Goal: Task Accomplishment & Management: Complete application form

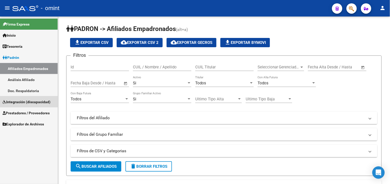
click at [25, 101] on span "Integración (discapacidad)" at bounding box center [27, 102] width 48 height 6
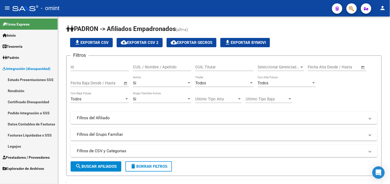
click at [21, 148] on link "Legajos" at bounding box center [29, 146] width 58 height 11
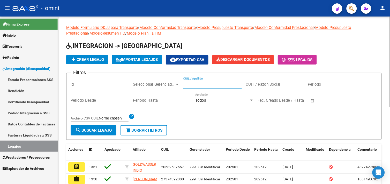
click at [202, 84] on input "CUIL / Apellido" at bounding box center [212, 84] width 58 height 5
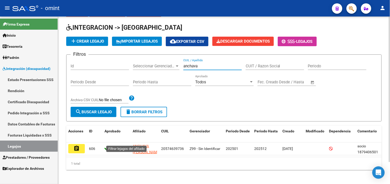
scroll to position [25, 0]
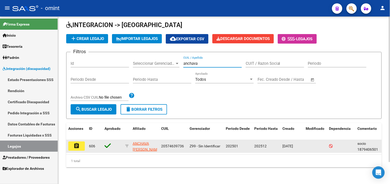
type input "anchava"
click at [75, 144] on mat-icon "assignment" at bounding box center [76, 146] width 6 height 6
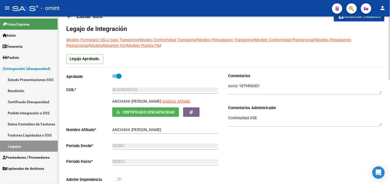
scroll to position [14, 0]
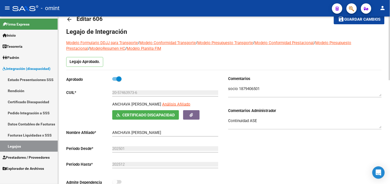
click at [126, 92] on input "20-57463973-6" at bounding box center [165, 93] width 106 height 5
click at [31, 114] on link "Pedido Integración a SSS" at bounding box center [29, 113] width 58 height 11
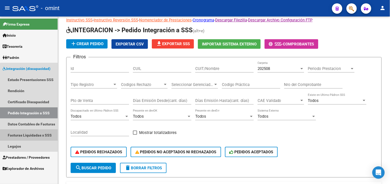
click at [32, 137] on link "Facturas Liquidadas x SSS" at bounding box center [29, 135] width 58 height 11
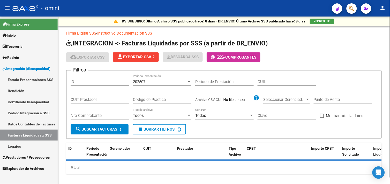
scroll to position [6, 0]
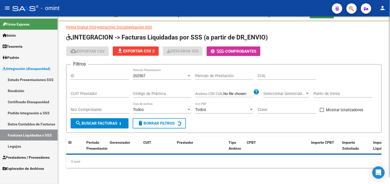
click at [275, 75] on input "CUIL" at bounding box center [287, 76] width 58 height 5
paste input "20-57463973-6"
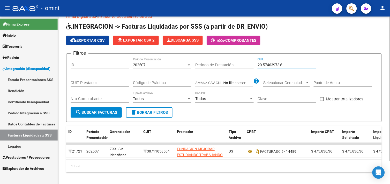
scroll to position [26, 0]
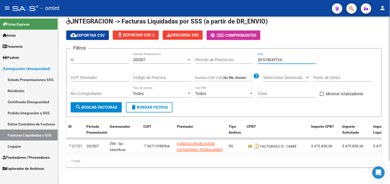
type input "20-57463973-6"
click at [151, 53] on div "202507 Período Presentación" at bounding box center [162, 58] width 58 height 11
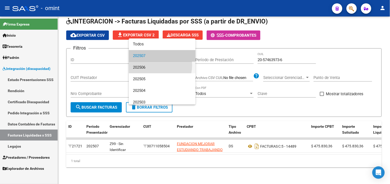
click at [151, 65] on span "202506" at bounding box center [162, 68] width 58 height 12
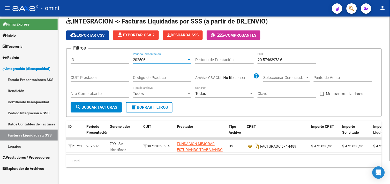
click at [92, 105] on span "search Buscar Facturas" at bounding box center [96, 107] width 42 height 5
click at [166, 58] on div "202506" at bounding box center [160, 60] width 54 height 5
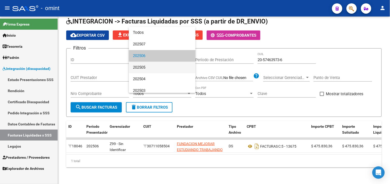
click at [161, 64] on span "202505" at bounding box center [162, 68] width 58 height 12
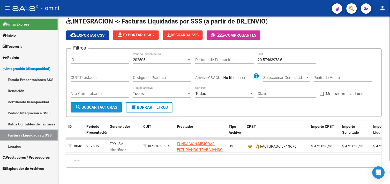
click at [113, 105] on span "search Buscar Facturas" at bounding box center [96, 107] width 42 height 5
click at [163, 58] on div "202505" at bounding box center [160, 60] width 54 height 5
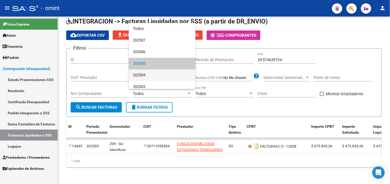
scroll to position [8, 0]
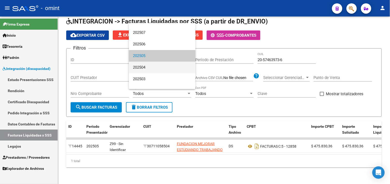
click at [156, 71] on span "202504" at bounding box center [162, 68] width 58 height 12
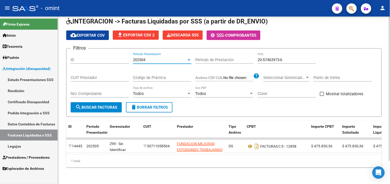
click at [105, 105] on span "search Buscar Facturas" at bounding box center [96, 107] width 42 height 5
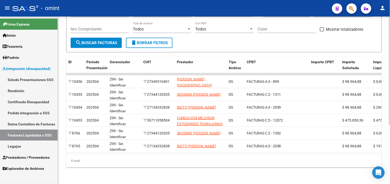
scroll to position [91, 0]
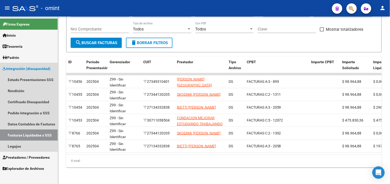
click at [27, 135] on link "Facturas Liquidadas x SSS" at bounding box center [29, 135] width 58 height 11
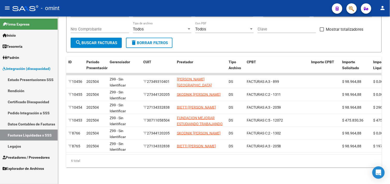
click at [24, 143] on link "Legajos" at bounding box center [29, 146] width 58 height 11
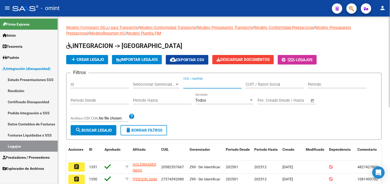
click at [205, 85] on input "CUIL / Apellido" at bounding box center [212, 84] width 58 height 5
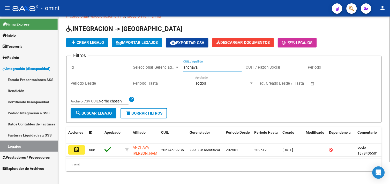
scroll to position [25, 0]
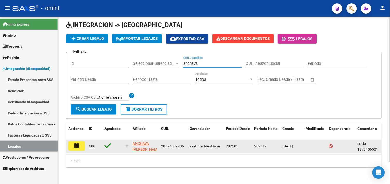
type input "anchava"
click at [76, 143] on mat-icon "assignment" at bounding box center [76, 146] width 6 height 6
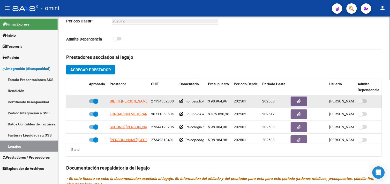
click at [92, 103] on span at bounding box center [93, 102] width 9 height 4
click at [92, 104] on input "checkbox" at bounding box center [91, 104] width 0 height 0
checkbox input "false"
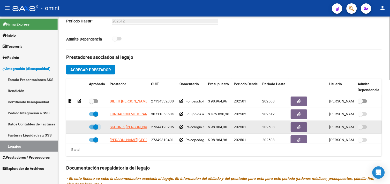
click at [94, 127] on span at bounding box center [95, 127] width 5 height 5
click at [92, 129] on input "checkbox" at bounding box center [91, 129] width 0 height 0
checkbox input "false"
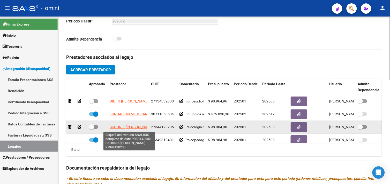
scroll to position [22, 0]
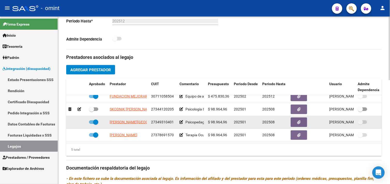
click at [97, 120] on span at bounding box center [95, 122] width 5 height 5
click at [92, 124] on input "checkbox" at bounding box center [91, 124] width 0 height 0
checkbox input "false"
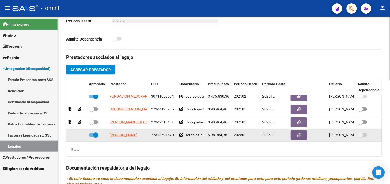
click at [93, 133] on span at bounding box center [95, 135] width 5 height 5
click at [92, 137] on input "checkbox" at bounding box center [91, 137] width 0 height 0
checkbox input "false"
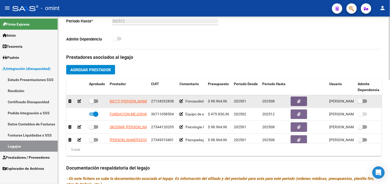
click at [79, 103] on icon at bounding box center [80, 102] width 4 height 4
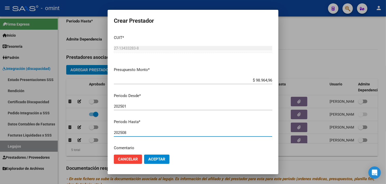
click at [131, 134] on input "202508" at bounding box center [193, 133] width 158 height 5
type input "202507"
click at [154, 159] on span "Aceptar" at bounding box center [156, 159] width 17 height 5
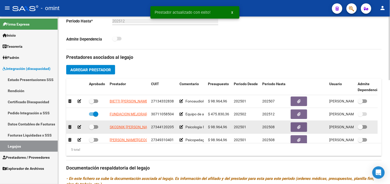
click at [80, 129] on icon at bounding box center [80, 128] width 4 height 4
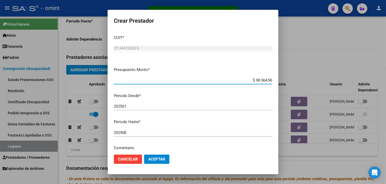
click at [140, 132] on input "202508" at bounding box center [193, 133] width 158 height 5
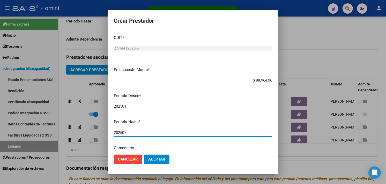
type input "202507"
click at [153, 159] on span "Aceptar" at bounding box center [156, 159] width 17 height 5
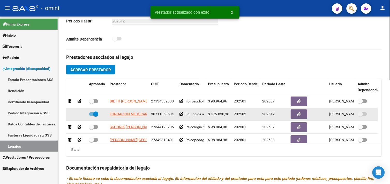
scroll to position [22, 0]
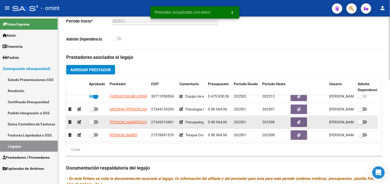
click at [81, 121] on icon at bounding box center [80, 123] width 4 height 4
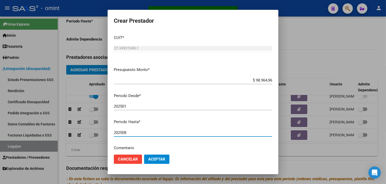
click at [149, 135] on input "202508" at bounding box center [193, 133] width 158 height 5
type input "202507"
click at [153, 158] on span "Aceptar" at bounding box center [156, 159] width 17 height 5
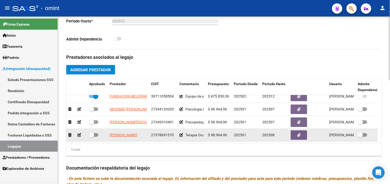
click at [81, 134] on icon at bounding box center [80, 136] width 4 height 4
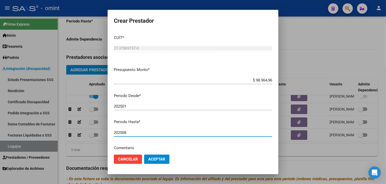
click at [138, 132] on input "202508" at bounding box center [193, 133] width 158 height 5
type input "202507"
click at [153, 162] on span "Aceptar" at bounding box center [156, 159] width 17 height 5
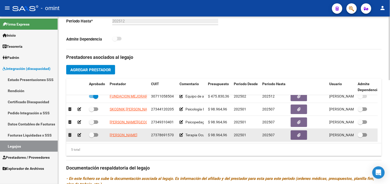
click at [96, 134] on span at bounding box center [93, 136] width 9 height 4
click at [92, 137] on input "checkbox" at bounding box center [91, 137] width 0 height 0
checkbox input "true"
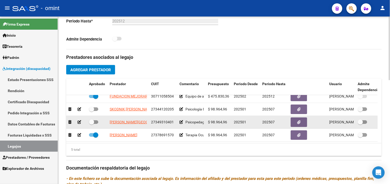
click at [94, 120] on span at bounding box center [91, 122] width 5 height 5
click at [92, 124] on input "checkbox" at bounding box center [91, 124] width 0 height 0
checkbox input "true"
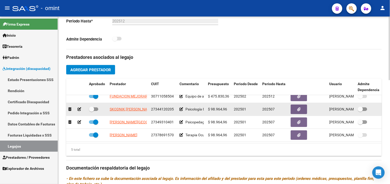
click at [93, 107] on span at bounding box center [91, 109] width 5 height 5
click at [92, 111] on input "checkbox" at bounding box center [91, 111] width 0 height 0
checkbox input "true"
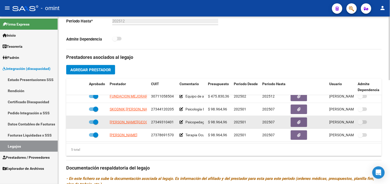
scroll to position [0, 0]
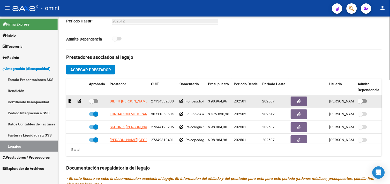
click at [93, 104] on span at bounding box center [91, 101] width 5 height 5
click at [92, 104] on input "checkbox" at bounding box center [91, 104] width 0 height 0
checkbox input "true"
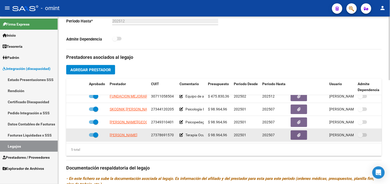
scroll to position [244, 0]
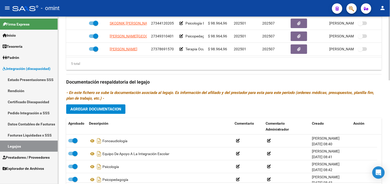
click at [110, 113] on button "Agregar Documentacion" at bounding box center [95, 110] width 59 height 10
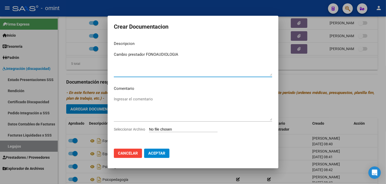
type textarea "Cambio prestador FONOAUDIOLOGIA"
click at [167, 131] on input "Seleccionar Archivo" at bounding box center [183, 130] width 69 height 5
type input "C:\fakepath\Cambio prestador FONOAUDIOLOGIA.pdf"
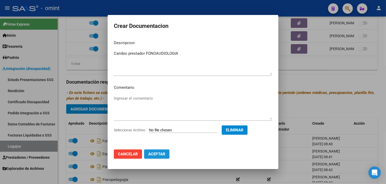
click at [162, 153] on span "Aceptar" at bounding box center [156, 154] width 17 height 5
checkbox input "false"
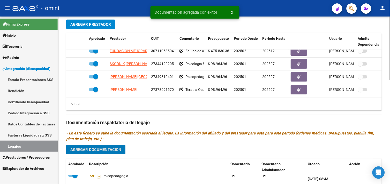
scroll to position [272, 0]
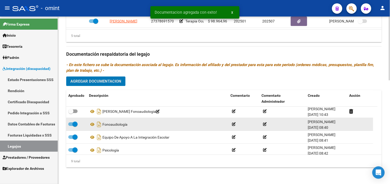
scroll to position [0, 0]
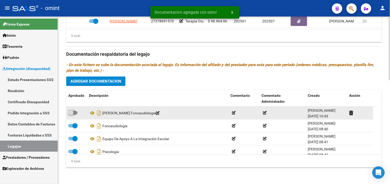
click at [73, 115] on span at bounding box center [70, 112] width 5 height 5
click at [71, 115] on input "checkbox" at bounding box center [71, 115] width 0 height 0
checkbox input "true"
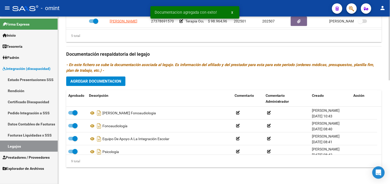
click at [99, 82] on span "Agregar Documentacion" at bounding box center [95, 81] width 51 height 5
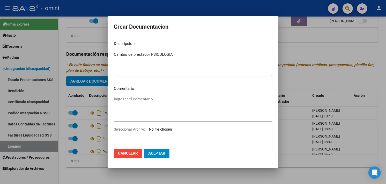
type textarea "Cambio de prestador PSICOLOGIA"
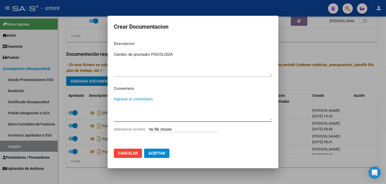
click at [181, 128] on input "Seleccionar Archivo" at bounding box center [183, 130] width 69 height 5
type input "C:\fakepath\Cambio prestador PSICOLOGIA.pdf"
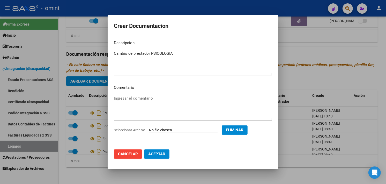
click at [161, 154] on span "Aceptar" at bounding box center [156, 154] width 17 height 5
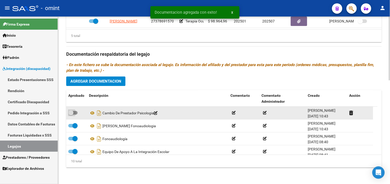
click at [75, 112] on span at bounding box center [72, 113] width 9 height 4
click at [71, 115] on input "checkbox" at bounding box center [71, 115] width 0 height 0
checkbox input "true"
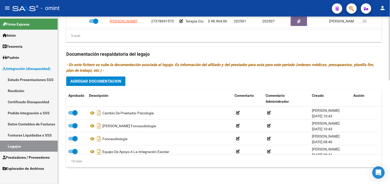
click at [99, 81] on span "Agregar Documentacion" at bounding box center [95, 81] width 51 height 5
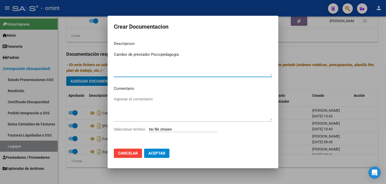
type textarea "Cambio de prestador Psicopedagogia"
click at [171, 127] on app-file-uploader "Seleccionar Archivo" at bounding box center [168, 129] width 108 height 5
click at [165, 129] on input "Seleccionar Archivo" at bounding box center [183, 130] width 69 height 5
type input "C:\fakepath\Cambio prestador PSICOPEDAGOGIA.pdf"
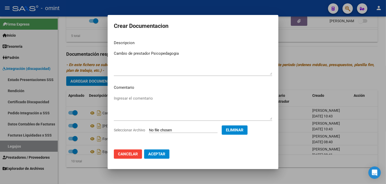
click at [161, 154] on span "Aceptar" at bounding box center [156, 154] width 17 height 5
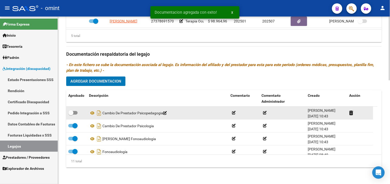
click at [75, 113] on span at bounding box center [72, 113] width 9 height 4
click at [71, 115] on input "checkbox" at bounding box center [71, 115] width 0 height 0
checkbox input "true"
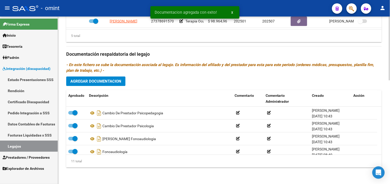
click at [102, 81] on span "Agregar Documentacion" at bounding box center [95, 81] width 51 height 5
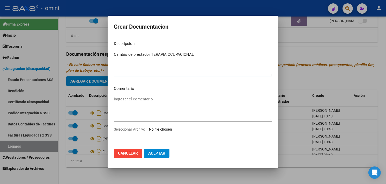
type textarea "Cambio de prestador TERAPIA OCUPACIONAL"
click at [167, 131] on input "Seleccionar Archivo" at bounding box center [183, 130] width 69 height 5
type input "C:\fakepath\Cambio prestador TERAPIA OCUPACIONAL.pdf"
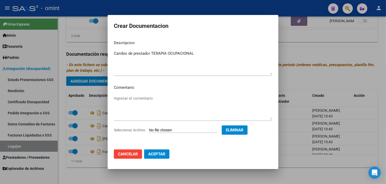
click at [161, 159] on button "Aceptar" at bounding box center [156, 154] width 25 height 9
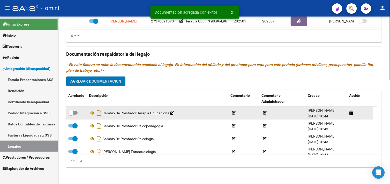
drag, startPoint x: 74, startPoint y: 113, endPoint x: 77, endPoint y: 113, distance: 3.1
click at [74, 113] on span at bounding box center [72, 113] width 9 height 4
click at [71, 115] on input "checkbox" at bounding box center [71, 115] width 0 height 0
checkbox input "true"
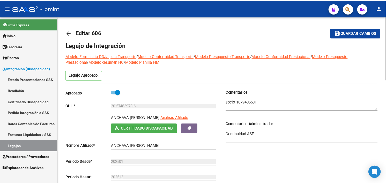
scroll to position [115, 0]
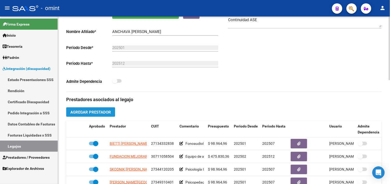
click at [93, 113] on span "Agregar Prestador" at bounding box center [90, 112] width 41 height 5
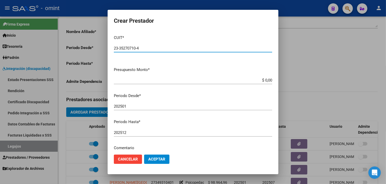
type input "23-35270710-4"
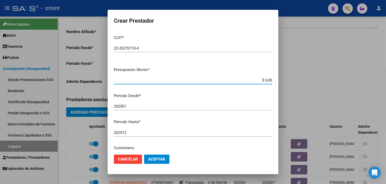
paste input "98.964,88"
type input "$ 98.964,88"
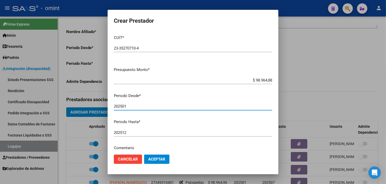
click at [143, 108] on input "202501" at bounding box center [193, 106] width 158 height 5
click at [156, 106] on input "202501" at bounding box center [193, 106] width 158 height 5
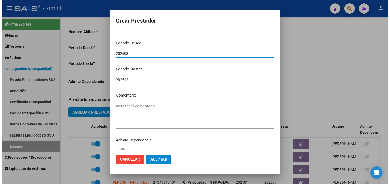
scroll to position [57, 0]
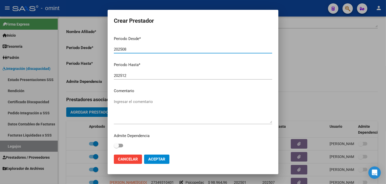
type input "202508"
click at [158, 156] on button "Aceptar" at bounding box center [156, 159] width 25 height 9
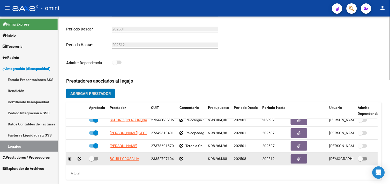
scroll to position [172, 0]
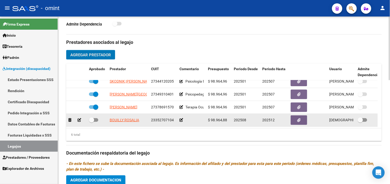
click at [181, 119] on icon at bounding box center [182, 121] width 4 height 4
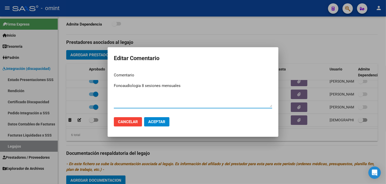
type textarea "Fonoaudiologia 8 sesiones mensuales"
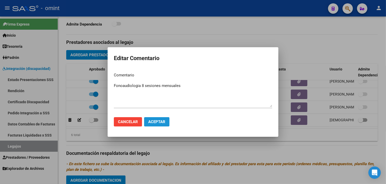
click at [162, 121] on span "Aceptar" at bounding box center [156, 122] width 17 height 5
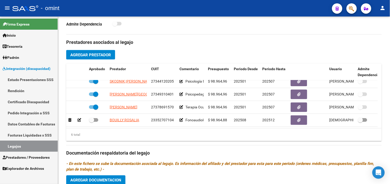
scroll to position [35, 0]
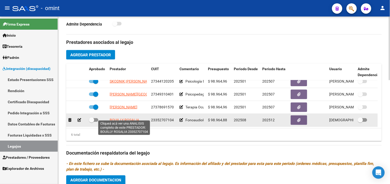
click at [117, 118] on span "BOUILLY ROSALIA" at bounding box center [124, 120] width 29 height 4
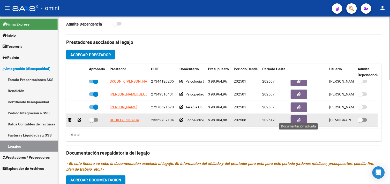
click at [301, 116] on button "button" at bounding box center [299, 121] width 17 height 10
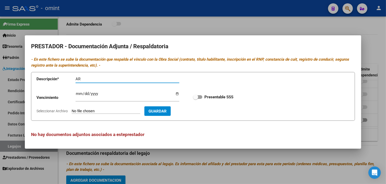
type input "A"
click at [115, 79] on input "TITULO + RNP + ARCA + CBU" at bounding box center [128, 79] width 104 height 5
click at [115, 78] on input "TITULO + RNP + ARCA + CBU" at bounding box center [128, 79] width 104 height 5
type input "TITULO + RNP + ARCA + CBU"
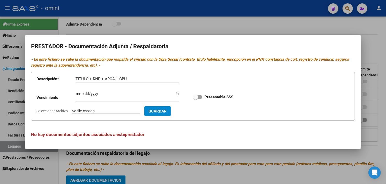
click at [60, 88] on div "Vencimiento Ingresar vencimiento Presentable SSS" at bounding box center [192, 97] width 313 height 19
click at [75, 93] on app-form-text-field "Vencimiento Ingresar vencimiento" at bounding box center [111, 99] width 150 height 16
click at [80, 94] on input "Ingresar vencimiento" at bounding box center [128, 96] width 104 height 8
type input "2029-07-29"
click at [201, 98] on span at bounding box center [197, 97] width 9 height 4
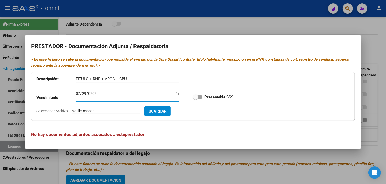
click at [196, 99] on input "Presentable SSS" at bounding box center [195, 99] width 0 height 0
checkbox input "true"
click at [167, 110] on span "Guardar" at bounding box center [158, 111] width 18 height 5
click at [128, 110] on input "Seleccionar Archivo" at bounding box center [106, 111] width 69 height 5
type input "C:\fakepath\Documentacion del prestador.pdf"
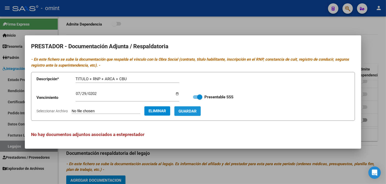
click at [197, 113] on span "Guardar" at bounding box center [188, 111] width 18 height 5
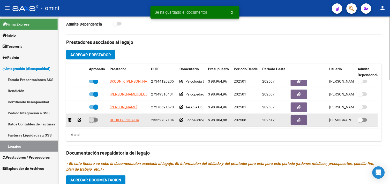
click at [95, 119] on span at bounding box center [93, 121] width 9 height 4
click at [92, 122] on input "checkbox" at bounding box center [91, 122] width 0 height 0
checkbox input "true"
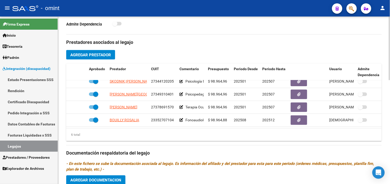
click at [94, 57] on span "Agregar Prestador" at bounding box center [90, 55] width 41 height 5
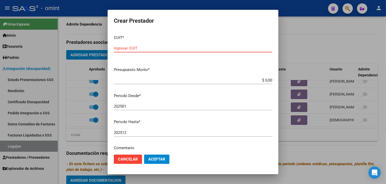
paste input "23-20273706-4"
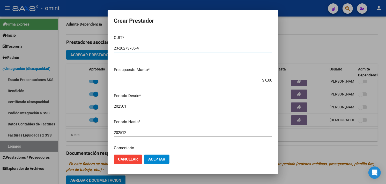
type input "23-20273706-4"
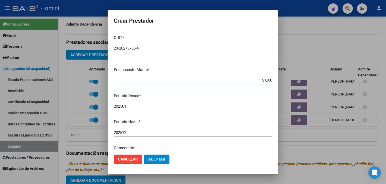
click at [258, 79] on input "$ 0,00" at bounding box center [193, 80] width 158 height 5
paste input "98.964,88"
type input "$ 98.964,88"
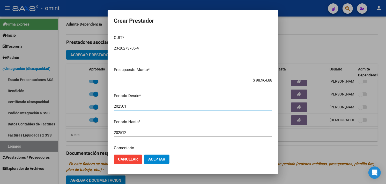
click at [160, 110] on div "202501 Ingresar el periodo" at bounding box center [193, 107] width 158 height 8
click at [160, 109] on input "202501" at bounding box center [193, 106] width 158 height 5
type input "202508"
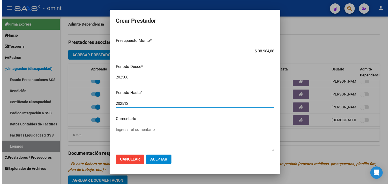
scroll to position [57, 0]
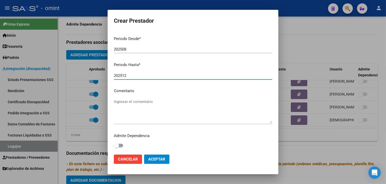
click at [160, 160] on span "Aceptar" at bounding box center [156, 159] width 17 height 5
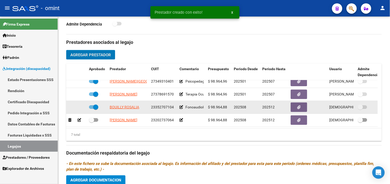
scroll to position [48, 0]
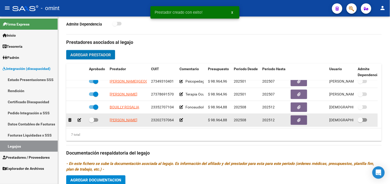
click at [182, 119] on icon at bounding box center [182, 121] width 4 height 4
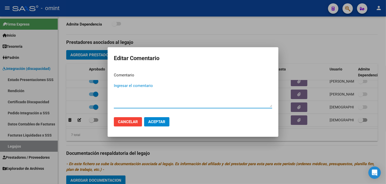
paste textarea "Psicología"
type textarea "Psicología 8 sesiones mensuales"
click at [164, 121] on span "Aceptar" at bounding box center [156, 122] width 17 height 5
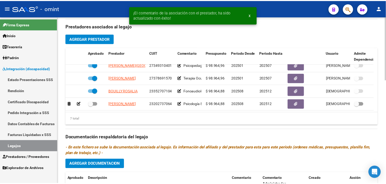
scroll to position [201, 0]
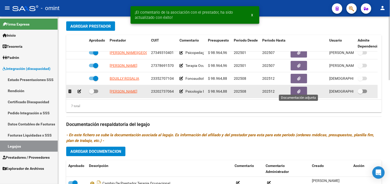
click at [301, 91] on button "button" at bounding box center [299, 92] width 17 height 10
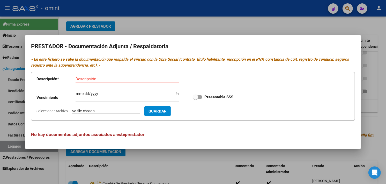
click at [50, 85] on app-form-text-field "Descripción * Descripción" at bounding box center [111, 80] width 150 height 16
click at [92, 81] on input "Descripción" at bounding box center [128, 79] width 104 height 5
paste input "TITULO + RNP + ARCA + CBU"
type input "TITULO + RNP + ARCA + CBU"
click at [197, 99] on span at bounding box center [195, 97] width 5 height 5
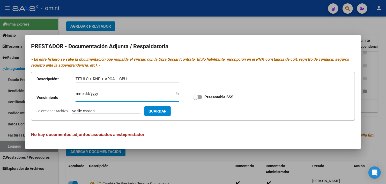
click at [196, 99] on input "Presentable SSS" at bounding box center [195, 99] width 0 height 0
checkbox input "true"
click at [77, 95] on input "Ingresar vencimiento" at bounding box center [128, 96] width 104 height 8
type input "2029-10-21"
click at [128, 109] on app-file-uploader "Seleccionar Archivo" at bounding box center [90, 111] width 108 height 5
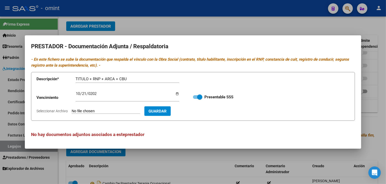
click at [119, 112] on input "Seleccionar Archivo" at bounding box center [106, 111] width 69 height 5
type input "C:\fakepath\Documentacion del prestador.pdf"
click at [197, 110] on span "Guardar" at bounding box center [188, 111] width 18 height 5
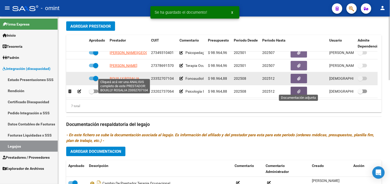
click at [125, 77] on span "BOUILLY ROSALIA" at bounding box center [124, 79] width 29 height 4
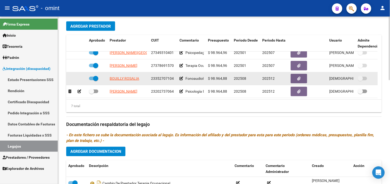
click at [296, 76] on button "button" at bounding box center [299, 79] width 17 height 10
click at [298, 77] on icon "button" at bounding box center [299, 79] width 3 height 4
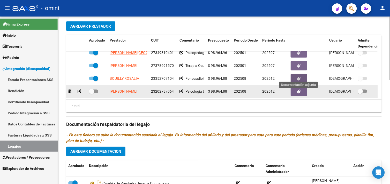
click at [92, 89] on span at bounding box center [91, 91] width 5 height 5
click at [92, 93] on input "checkbox" at bounding box center [91, 93] width 0 height 0
checkbox input "true"
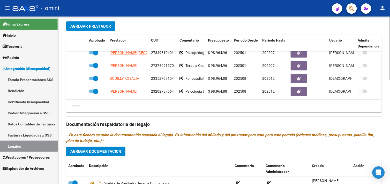
click at [88, 21] on div "Prestadores asociados al legajo Agregar Prestador Aprobado Prestador CUIT Comen…" at bounding box center [224, 124] width 316 height 237
click at [89, 25] on span "Agregar Prestador" at bounding box center [90, 26] width 41 height 5
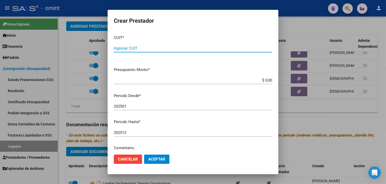
paste input "27-35377185-5"
type input "27-35377185-5"
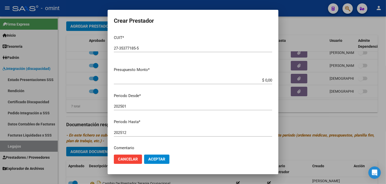
click at [259, 80] on input "$ 0,00" at bounding box center [193, 80] width 158 height 5
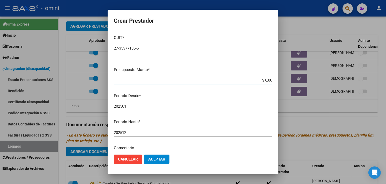
click at [259, 80] on input "$ 0,00" at bounding box center [193, 80] width 158 height 5
paste input "98.964,88"
type input "$ 98.964,88"
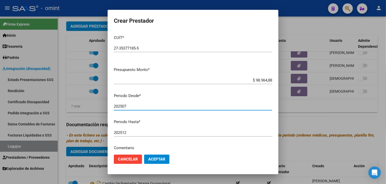
type input "202507"
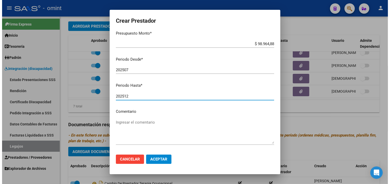
scroll to position [57, 0]
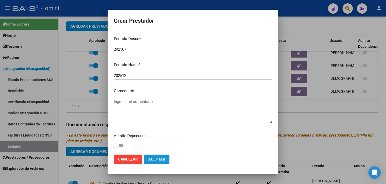
click at [156, 162] on button "Aceptar" at bounding box center [156, 159] width 25 height 9
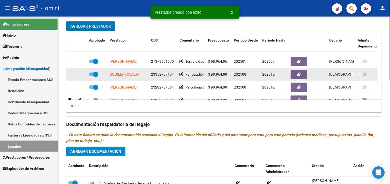
scroll to position [61, 0]
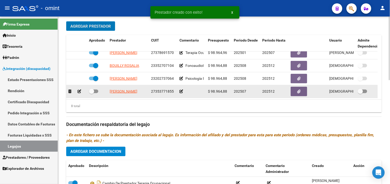
click at [182, 90] on icon at bounding box center [182, 92] width 4 height 4
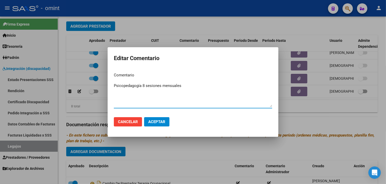
click at [167, 93] on textarea "Psicopedagogía 8 sesiones mensuales" at bounding box center [193, 95] width 158 height 24
type textarea "Psicopedagogía 8 sesiones mensuales"
click at [163, 120] on span "Aceptar" at bounding box center [156, 122] width 17 height 5
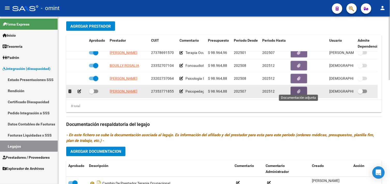
click at [294, 89] on button "button" at bounding box center [299, 92] width 17 height 10
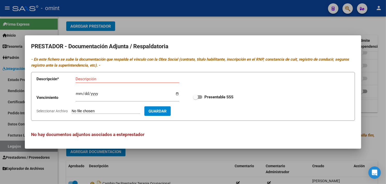
click at [43, 88] on div "Vencimiento Ingresar vencimiento Presentable SSS" at bounding box center [192, 97] width 313 height 19
click at [96, 79] on input "Descripción" at bounding box center [128, 79] width 104 height 5
paste input "TITULO + RNP + ARCA + CBU"
type input "TITULO + RNP + ARCA + CBU"
type input "2027-01-06"
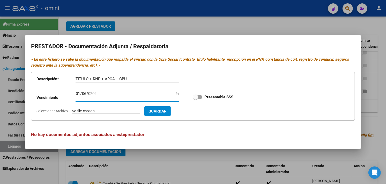
click at [99, 113] on input "Seleccionar Archivo" at bounding box center [106, 111] width 69 height 5
type input "C:\fakepath\Documentacion del prestador.pdf"
click at [197, 97] on span at bounding box center [195, 97] width 5 height 5
click at [196, 99] on input "Presentable SSS" at bounding box center [195, 99] width 0 height 0
checkbox input "true"
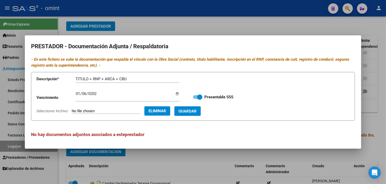
click at [200, 114] on button "Guardar" at bounding box center [187, 112] width 26 height 10
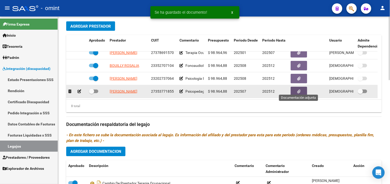
click at [94, 89] on span at bounding box center [91, 91] width 5 height 5
click at [92, 93] on input "checkbox" at bounding box center [91, 93] width 0 height 0
checkbox input "true"
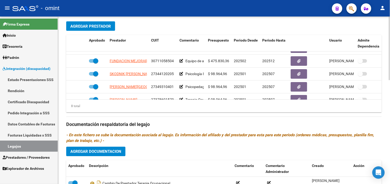
scroll to position [13, 0]
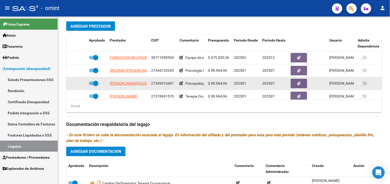
click at [95, 84] on span at bounding box center [95, 83] width 5 height 5
click at [92, 86] on input "checkbox" at bounding box center [91, 86] width 0 height 0
checkbox input "false"
click at [79, 84] on icon at bounding box center [80, 84] width 4 height 4
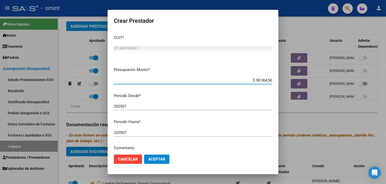
click at [136, 135] on input "202507" at bounding box center [193, 133] width 158 height 5
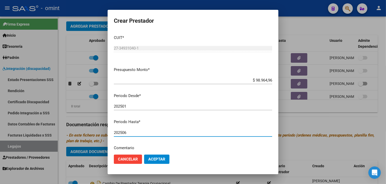
type input "202506"
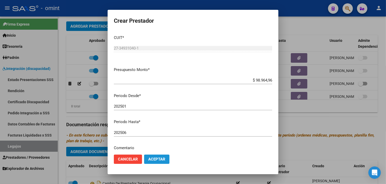
click at [159, 157] on span "Aceptar" at bounding box center [156, 159] width 17 height 5
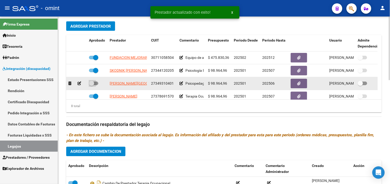
click at [92, 84] on span at bounding box center [91, 83] width 5 height 5
click at [92, 86] on input "checkbox" at bounding box center [91, 86] width 0 height 0
checkbox input "true"
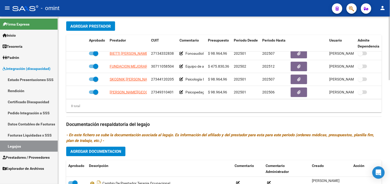
scroll to position [4, 0]
click at [98, 22] on button "Agregar Prestador" at bounding box center [90, 26] width 49 height 10
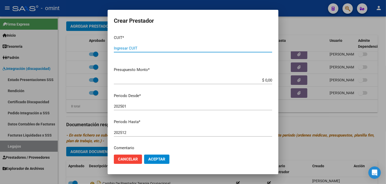
paste input "27-36825670-1"
type input "27-36825670-1"
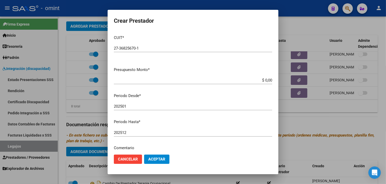
click at [257, 80] on input "$ 0,00" at bounding box center [193, 80] width 158 height 5
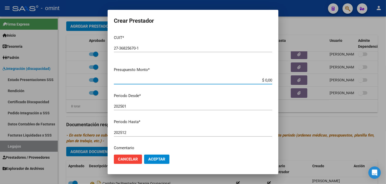
click at [257, 80] on input "$ 0,00" at bounding box center [193, 80] width 158 height 5
paste input "98.964,88"
type input "$ 98.964,88"
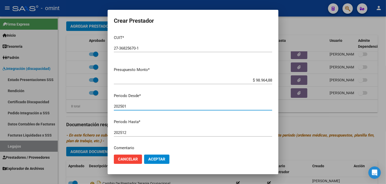
click at [157, 104] on div "202501 Ingresar el periodo" at bounding box center [193, 107] width 158 height 8
click at [155, 106] on input "202501" at bounding box center [193, 106] width 158 height 5
type input "202507"
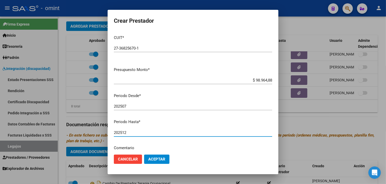
click at [156, 161] on span "Aceptar" at bounding box center [156, 159] width 17 height 5
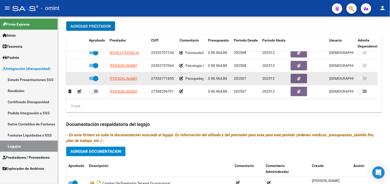
scroll to position [74, 0]
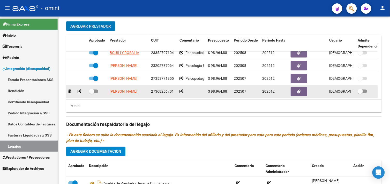
click at [80, 90] on icon at bounding box center [80, 92] width 4 height 4
click at [182, 90] on icon at bounding box center [182, 92] width 4 height 4
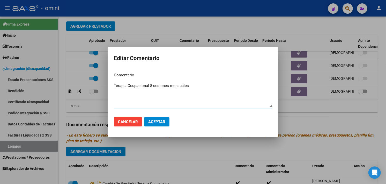
type textarea "Terapia Ocupacional 8 sesiones mensuales"
click at [156, 124] on span "Aceptar" at bounding box center [156, 122] width 17 height 5
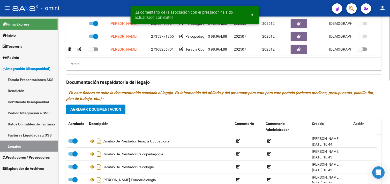
scroll to position [230, 0]
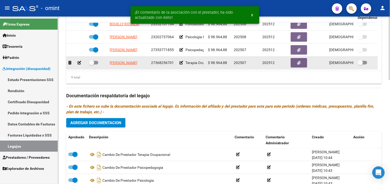
click at [297, 61] on button "button" at bounding box center [299, 63] width 17 height 10
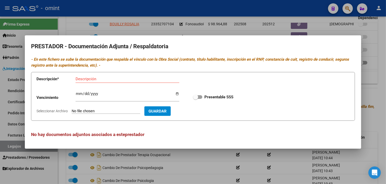
click at [44, 83] on app-form-text-field "Descripción * Descripción" at bounding box center [111, 80] width 150 height 16
click at [95, 78] on input "Descripción" at bounding box center [128, 79] width 104 height 5
paste input "TITULO + RNP + ARCA + CBU"
type input "TITULO + RNP + ARCA + CBU"
type input "2027-01-20"
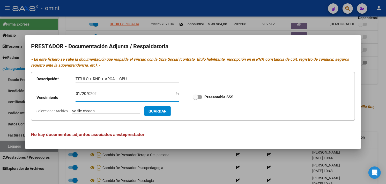
drag, startPoint x: 200, startPoint y: 96, endPoint x: 197, endPoint y: 99, distance: 4.0
click at [200, 96] on span at bounding box center [197, 97] width 9 height 4
click at [196, 99] on input "Presentable SSS" at bounding box center [195, 99] width 0 height 0
checkbox input "true"
click at [132, 112] on input "Seleccionar Archivo" at bounding box center [106, 111] width 69 height 5
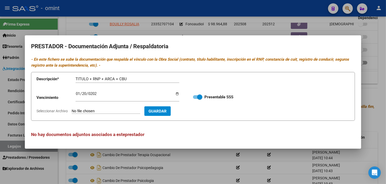
type input "C:\fakepath\Documentacion del prestador.pdf"
click at [197, 110] on span "Guardar" at bounding box center [188, 111] width 18 height 5
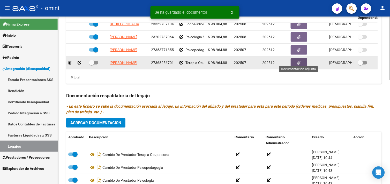
click at [96, 61] on span at bounding box center [93, 63] width 9 height 4
click at [92, 65] on input "checkbox" at bounding box center [91, 65] width 0 height 0
checkbox input "true"
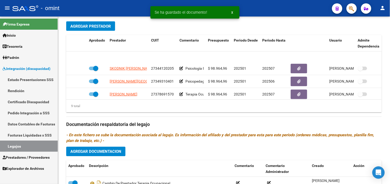
scroll to position [29, 0]
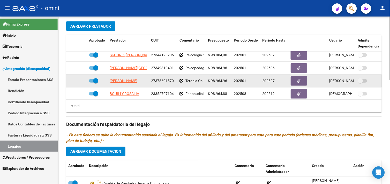
click at [99, 82] on div at bounding box center [97, 81] width 17 height 7
click at [96, 82] on span at bounding box center [95, 80] width 5 height 5
click at [92, 83] on input "checkbox" at bounding box center [91, 83] width 0 height 0
checkbox input "false"
click at [81, 82] on icon at bounding box center [80, 81] width 4 height 4
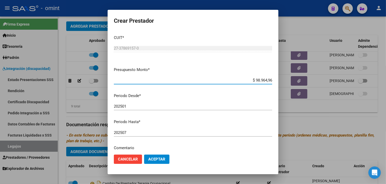
click at [136, 132] on input "202507" at bounding box center [193, 133] width 158 height 5
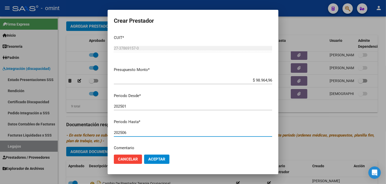
type input "202506"
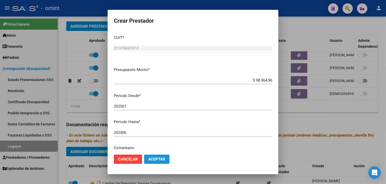
click at [150, 158] on span "Aceptar" at bounding box center [156, 159] width 17 height 5
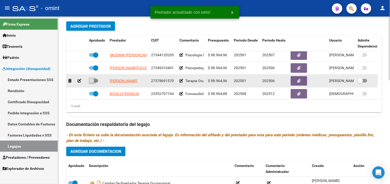
click at [96, 78] on label at bounding box center [93, 81] width 9 height 6
click at [92, 83] on input "checkbox" at bounding box center [91, 83] width 0 height 0
checkbox input "true"
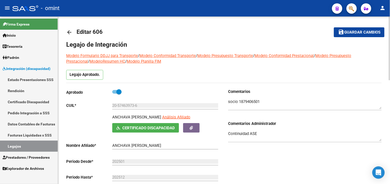
scroll to position [0, 0]
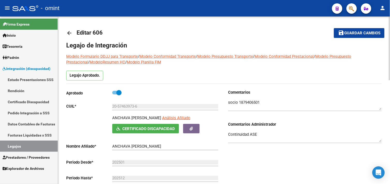
click at [347, 32] on span "Guardar cambios" at bounding box center [362, 33] width 36 height 5
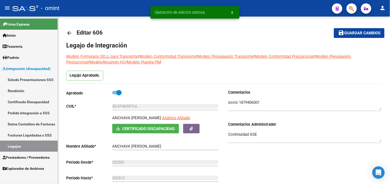
click at [31, 147] on link "Legajos" at bounding box center [29, 146] width 58 height 11
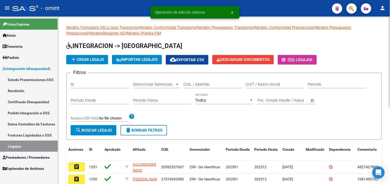
click at [204, 87] on input "CUIL / Apellido" at bounding box center [212, 84] width 58 height 5
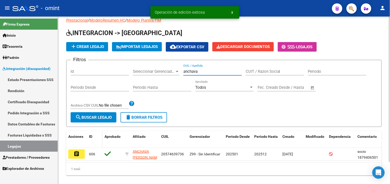
scroll to position [25, 0]
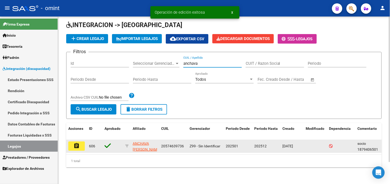
type input "anchava"
click at [75, 143] on mat-icon "assignment" at bounding box center [76, 146] width 6 height 6
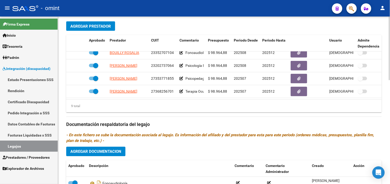
scroll to position [74, 0]
click at [40, 146] on link "Legajos" at bounding box center [29, 146] width 58 height 11
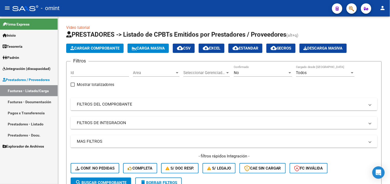
scroll to position [59, 0]
